Goal: Communication & Community: Connect with others

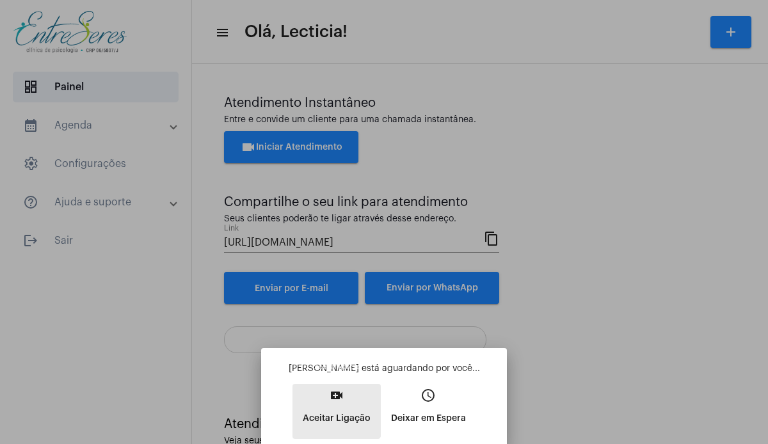
click at [334, 400] on mat-icon "video_call" at bounding box center [336, 395] width 15 height 15
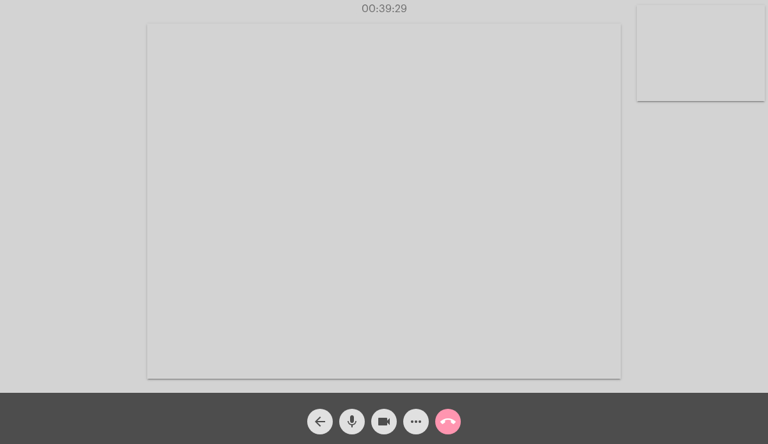
click at [446, 420] on mat-icon "call_end" at bounding box center [447, 421] width 15 height 15
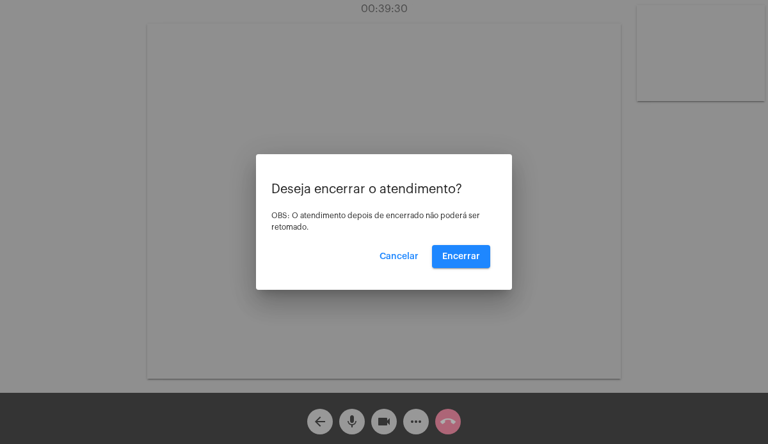
click at [446, 420] on div at bounding box center [384, 222] width 768 height 444
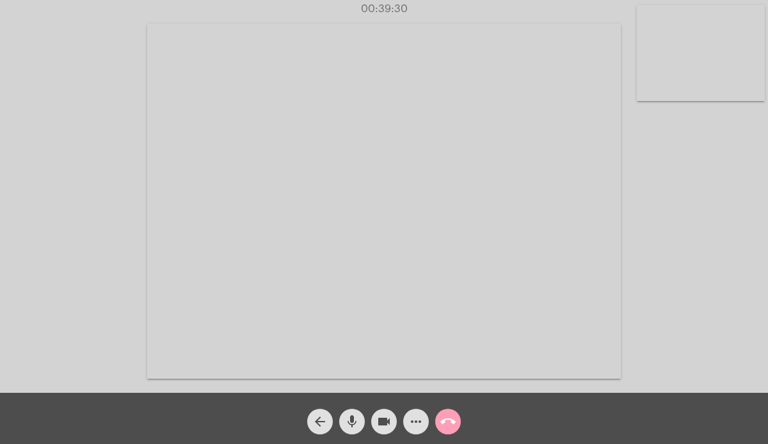
click at [446, 420] on mat-icon "call_end" at bounding box center [447, 421] width 15 height 15
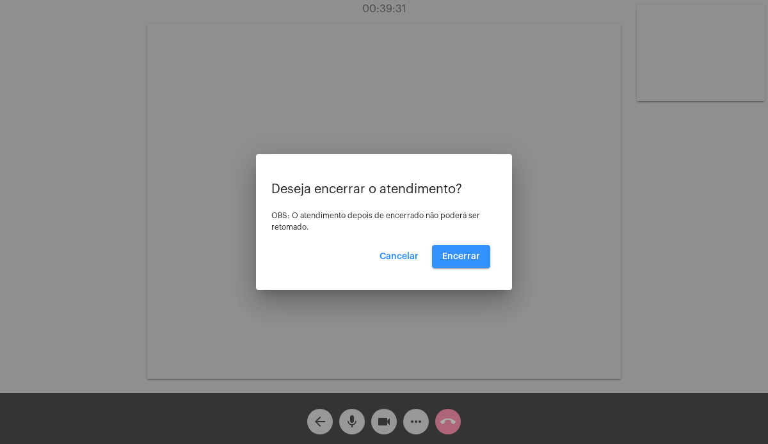
click at [469, 250] on button "Encerrar" at bounding box center [461, 256] width 58 height 23
